Goal: Find specific page/section: Find specific page/section

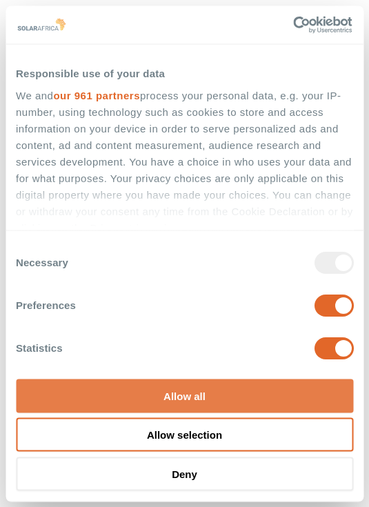
click at [275, 386] on button "Allow all" at bounding box center [185, 396] width 338 height 34
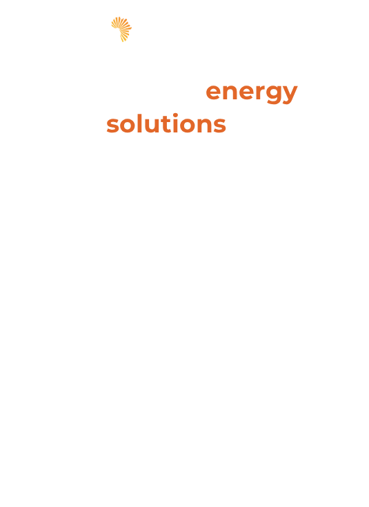
click at [328, 41] on span "hello" at bounding box center [328, 32] width 21 height 21
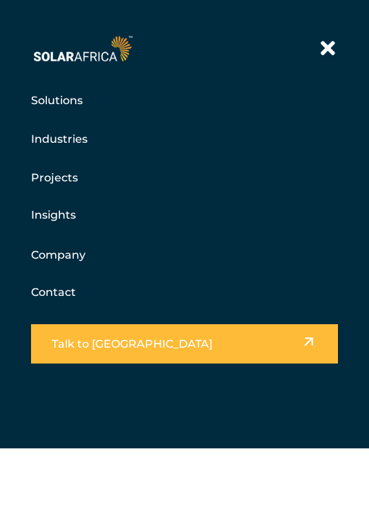
click at [99, 164] on div "Projects Our featured projects Trade Route Mall Ford Motor Company Spargs Group…" at bounding box center [184, 177] width 307 height 28
click at [86, 170] on div "Projects Our featured projects Trade Route Mall Ford Motor Company Spargs Group…" at bounding box center [184, 177] width 307 height 28
click at [325, 43] on icon at bounding box center [328, 48] width 14 height 21
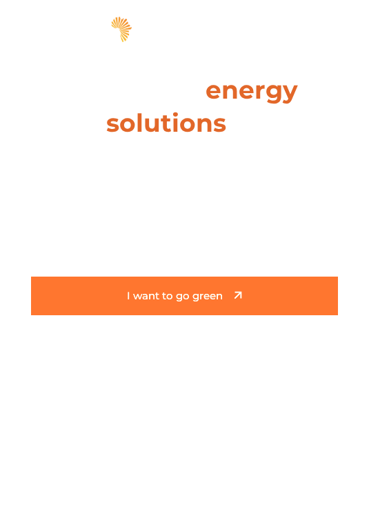
click at [222, 302] on span "I want to go green" at bounding box center [175, 296] width 96 height 11
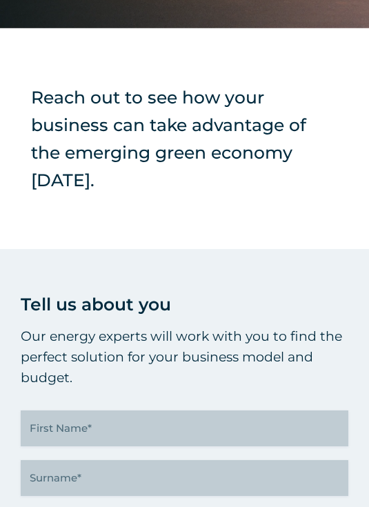
scroll to position [275, 0]
